Goal: Find contact information: Find contact information

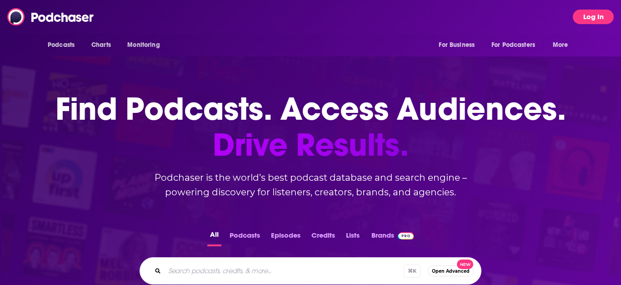
click at [598, 20] on button "Log In" at bounding box center [593, 17] width 41 height 15
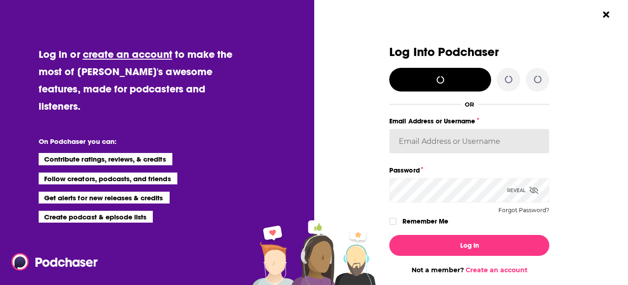
type input "broadleafbooks_"
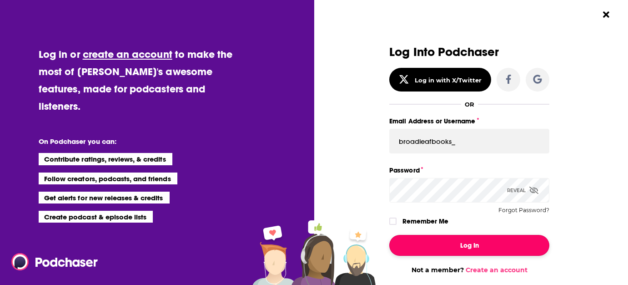
click at [462, 248] on button "Log In" at bounding box center [469, 245] width 160 height 21
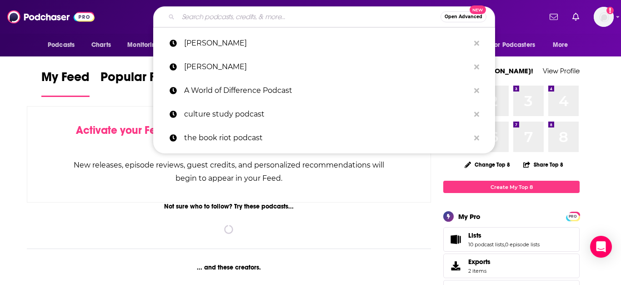
click at [216, 21] on input "Search podcasts, credits, & more..." at bounding box center [309, 17] width 262 height 15
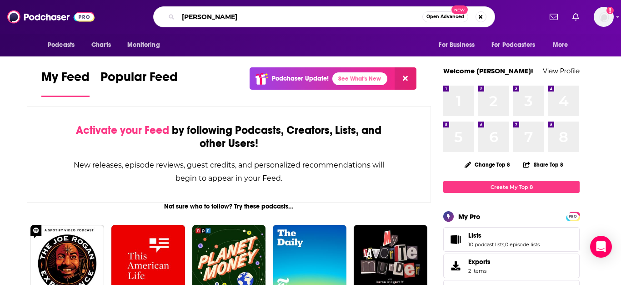
type input "[PERSON_NAME]"
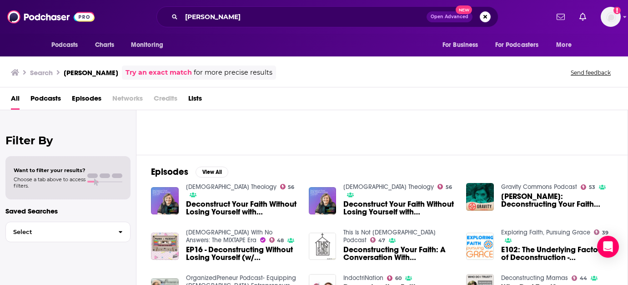
scroll to position [83, 0]
click at [214, 168] on button "View All" at bounding box center [212, 171] width 33 height 11
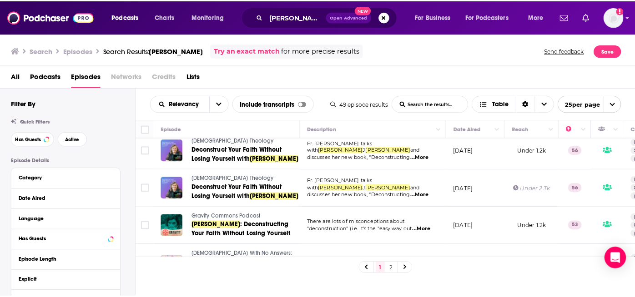
scroll to position [15, 0]
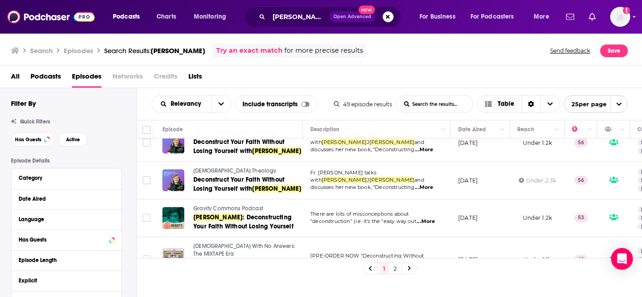
click at [205, 210] on span "Gravity Commons Podcast" at bounding box center [228, 209] width 70 height 6
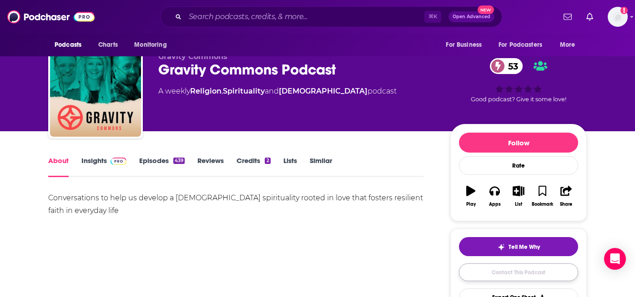
click at [519, 272] on link "Contact This Podcast" at bounding box center [518, 273] width 119 height 18
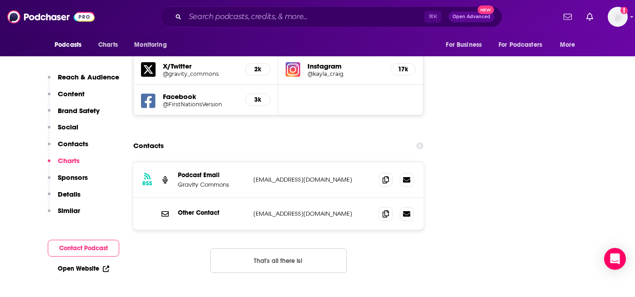
scroll to position [1061, 0]
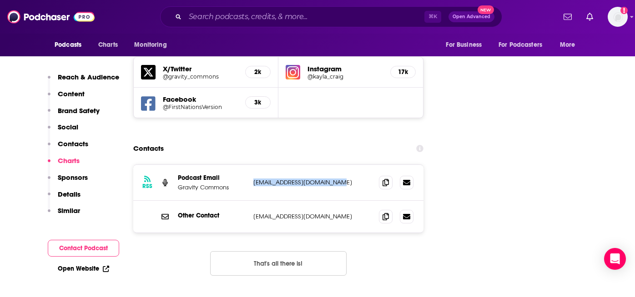
drag, startPoint x: 345, startPoint y: 126, endPoint x: 253, endPoint y: 127, distance: 91.9
click at [253, 165] on div "RSS Podcast Email Gravity Commons [EMAIL_ADDRESS][DOMAIN_NAME] [EMAIL_ADDRESS][…" at bounding box center [278, 183] width 290 height 36
copy p "[EMAIL_ADDRESS][DOMAIN_NAME]"
click at [282, 19] on input "Search podcasts, credits, & more..." at bounding box center [304, 17] width 239 height 15
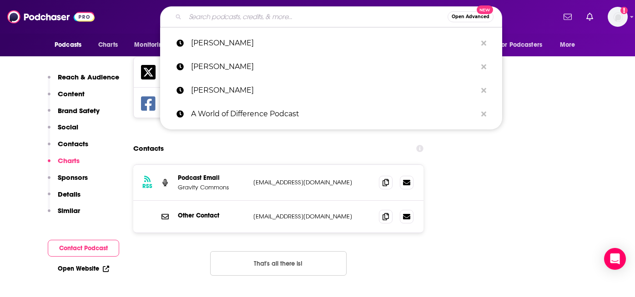
paste input "Where Do We Go From Here? Podcast"
type input "Where Do We Go From Here? Podcast"
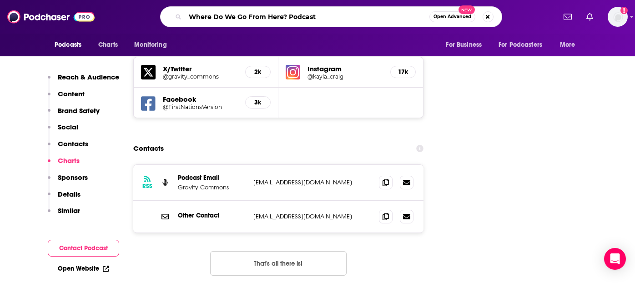
scroll to position [0, 82]
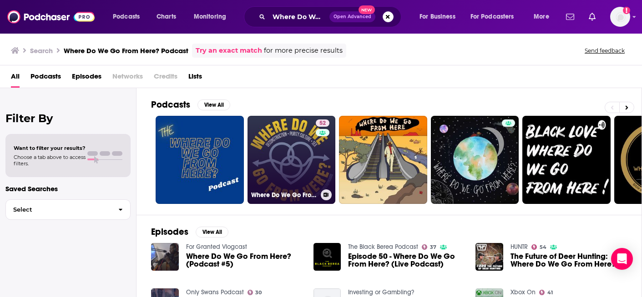
click at [276, 140] on link "52 Where Do We Go From Here?" at bounding box center [291, 160] width 88 height 88
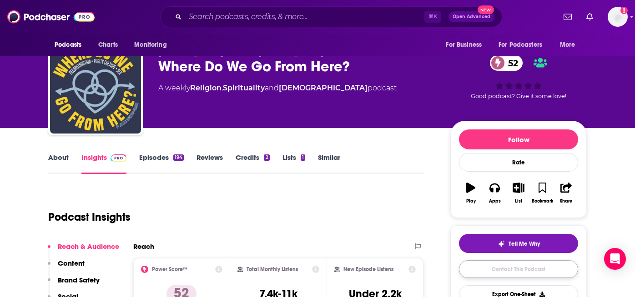
click at [524, 274] on link "Contact This Podcast" at bounding box center [518, 270] width 119 height 18
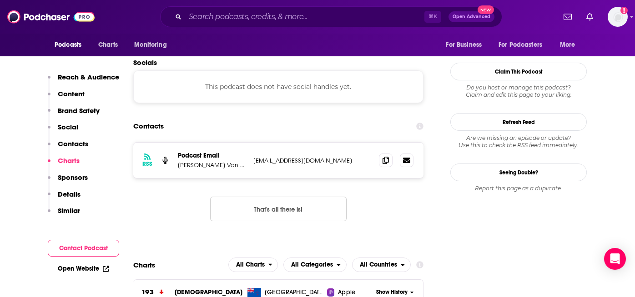
scroll to position [814, 0]
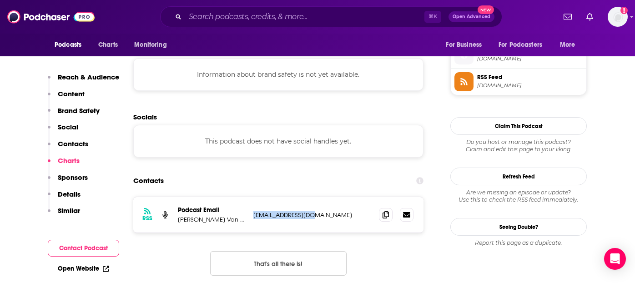
drag, startPoint x: 297, startPoint y: 164, endPoint x: 248, endPoint y: 164, distance: 48.7
click at [248, 197] on div "RSS Podcast Email [PERSON_NAME] Van Der [PERSON_NAME] [EMAIL_ADDRESS][DOMAIN_NA…" at bounding box center [278, 214] width 290 height 35
copy div "rd [EMAIL_ADDRESS][DOMAIN_NAME]"
